Goal: Task Accomplishment & Management: Manage account settings

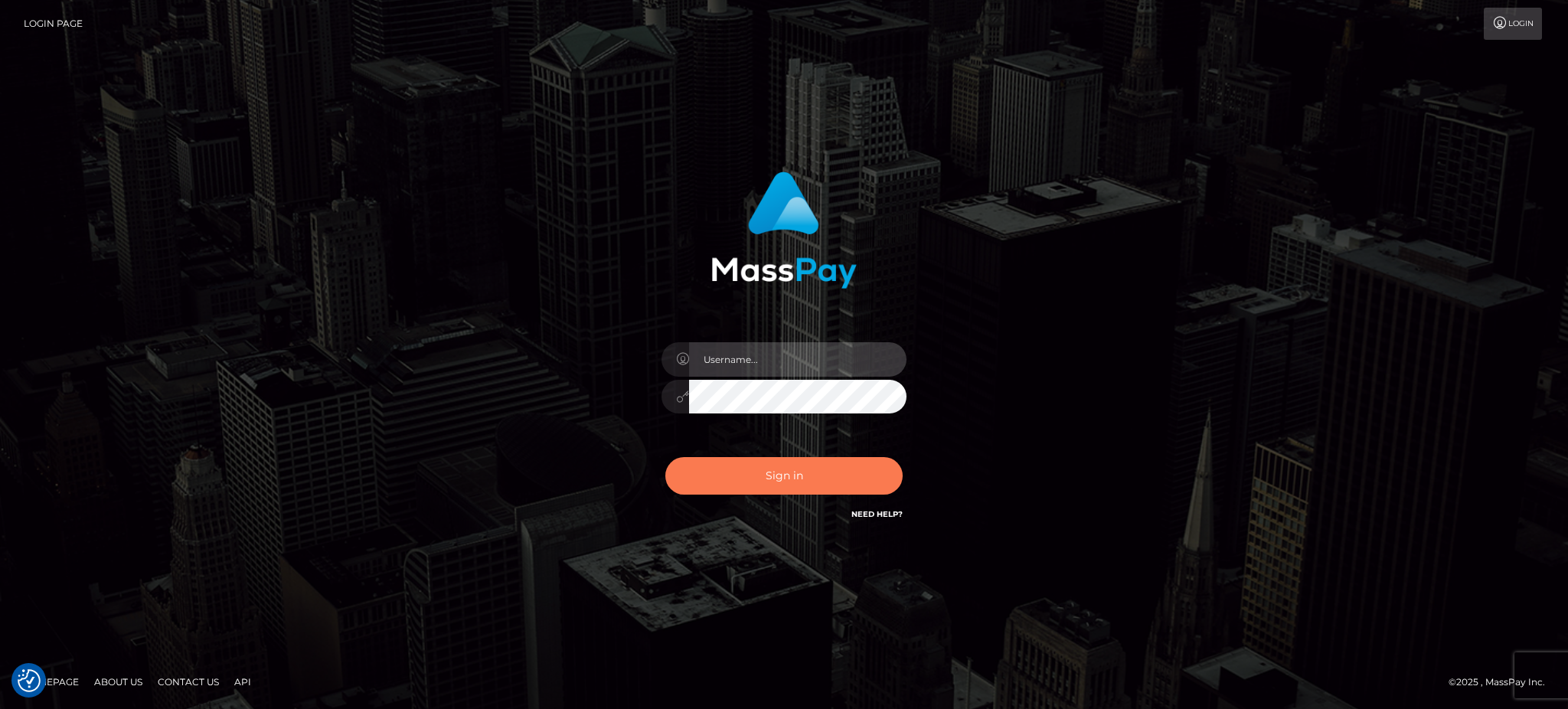
type input "Arjhon.megabonanza"
click at [717, 484] on button "Sign in" at bounding box center [784, 476] width 238 height 38
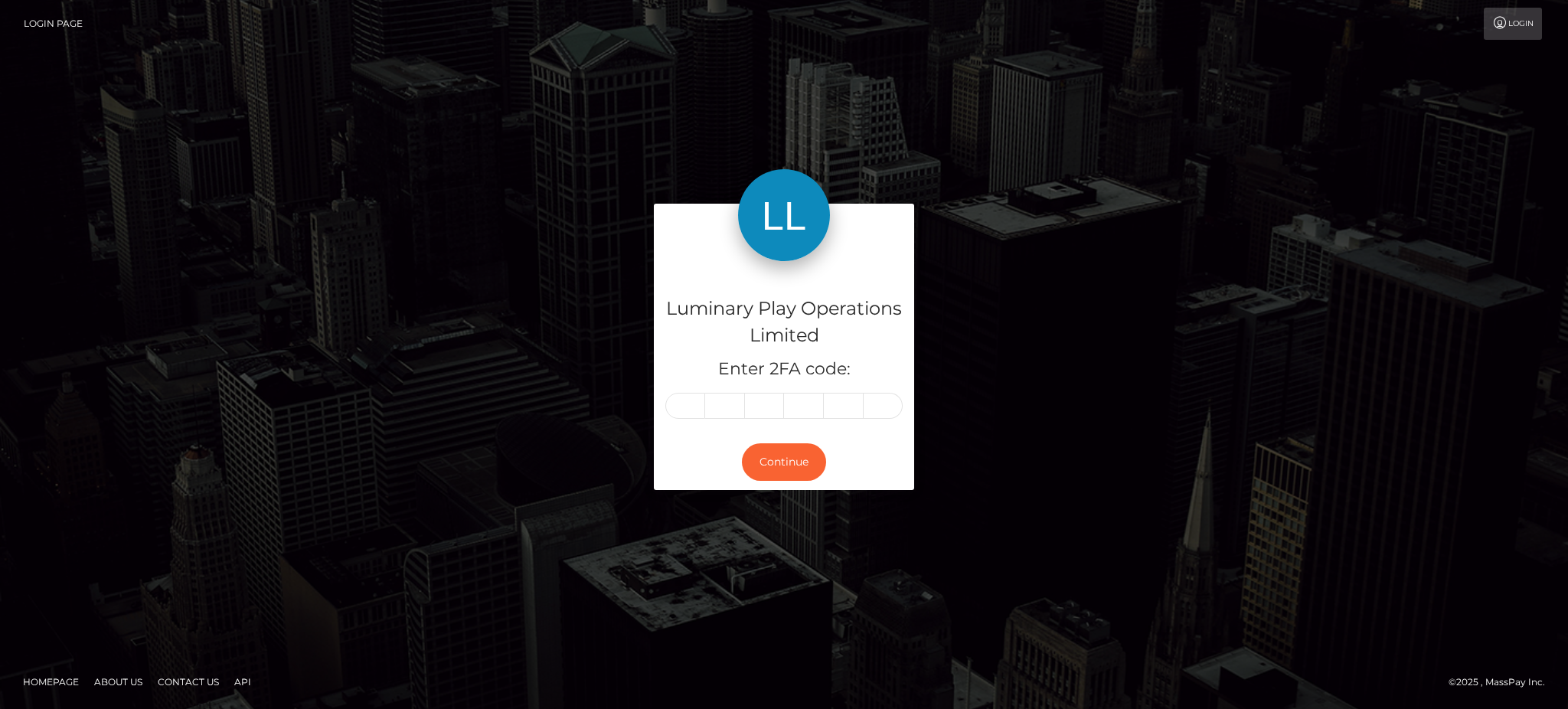
click at [688, 399] on input "text" at bounding box center [685, 406] width 39 height 26
type input "9"
type input "3"
type input "5"
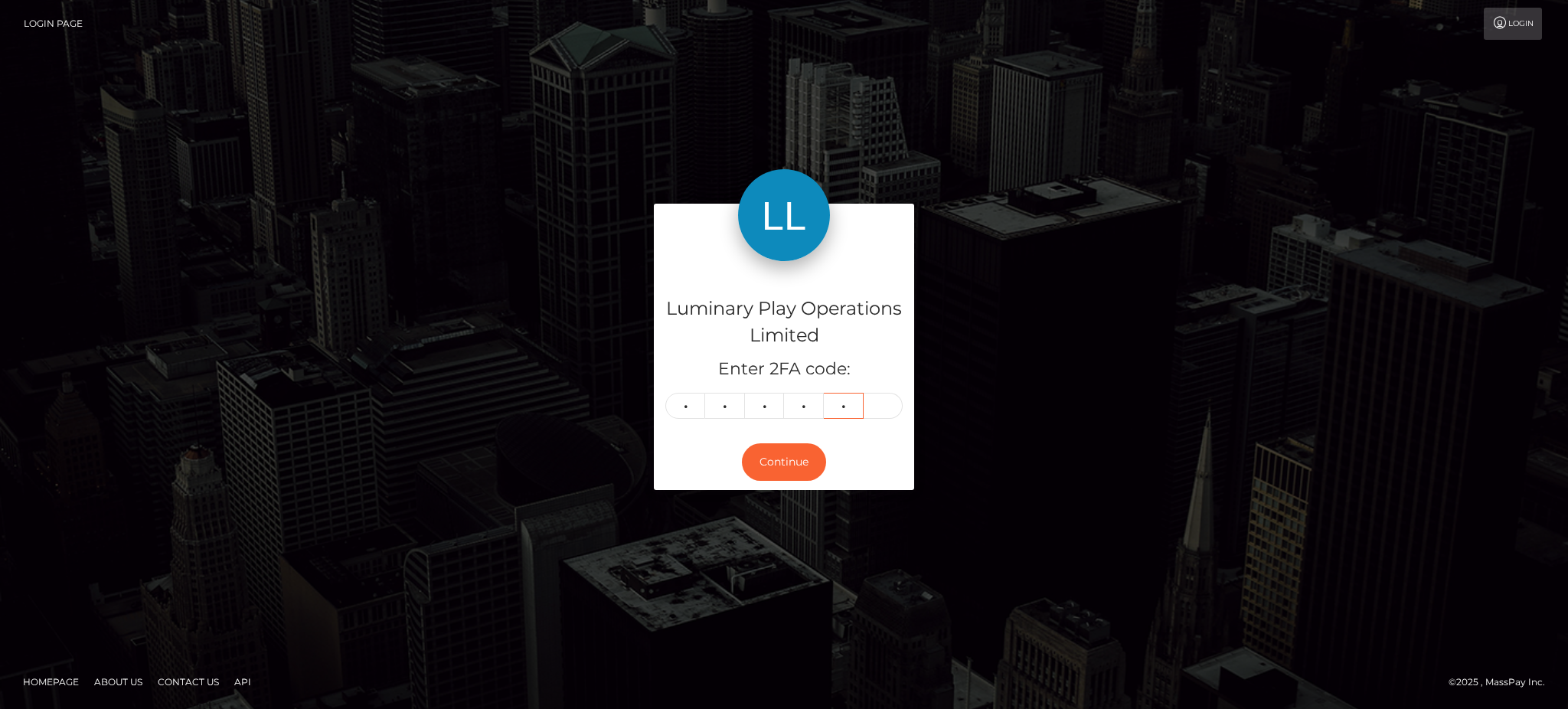
type input "1"
type input "0"
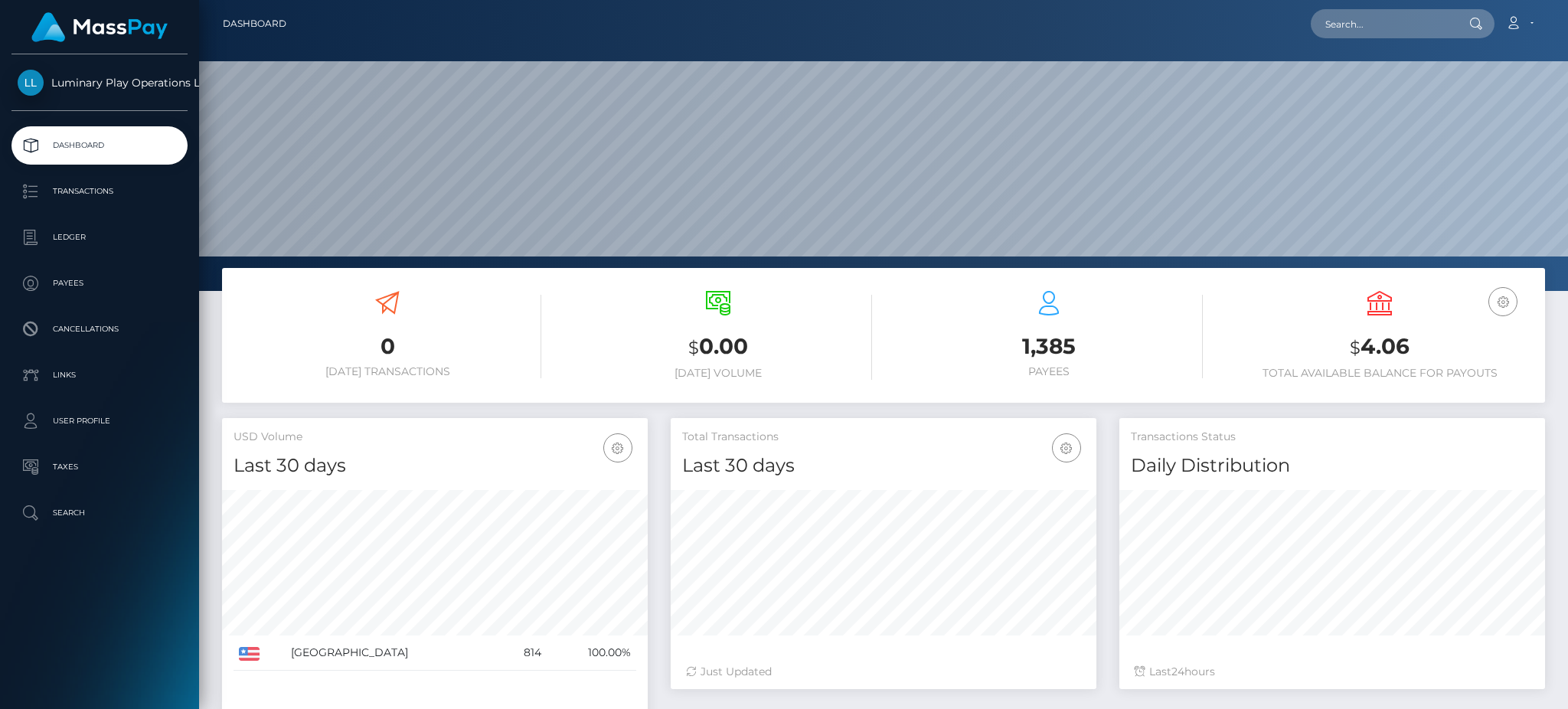
scroll to position [272, 425]
